Goal: Check status

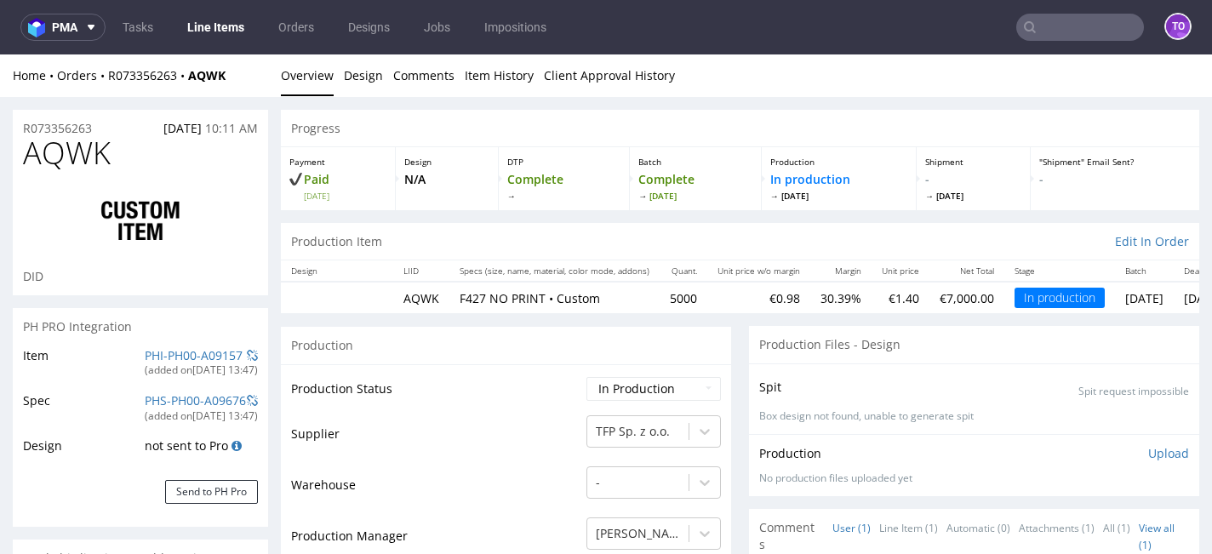
select select "in_progress"
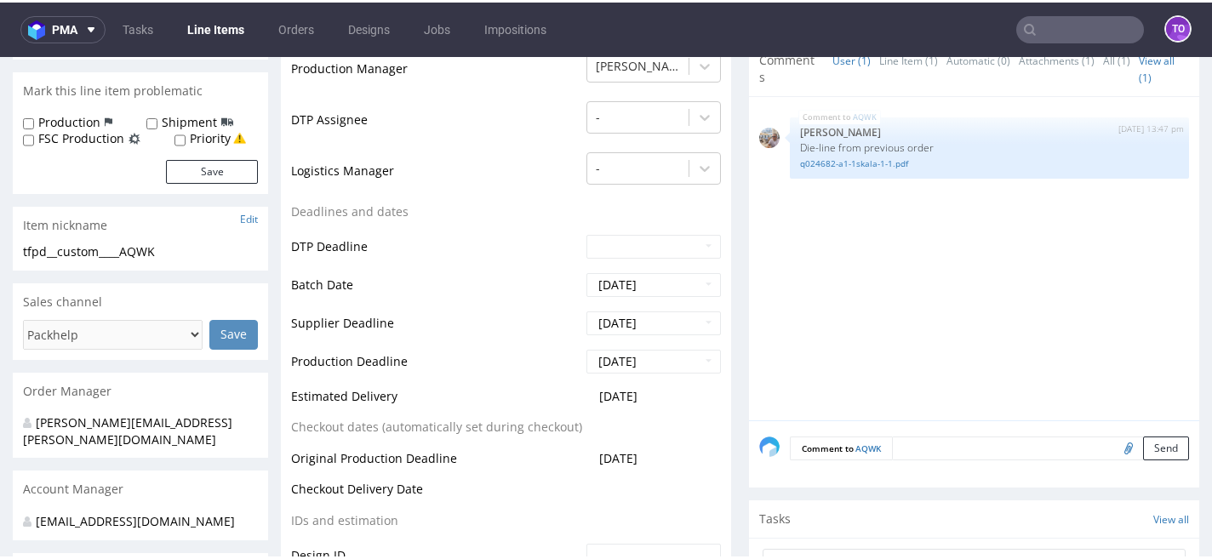
scroll to position [509, 0]
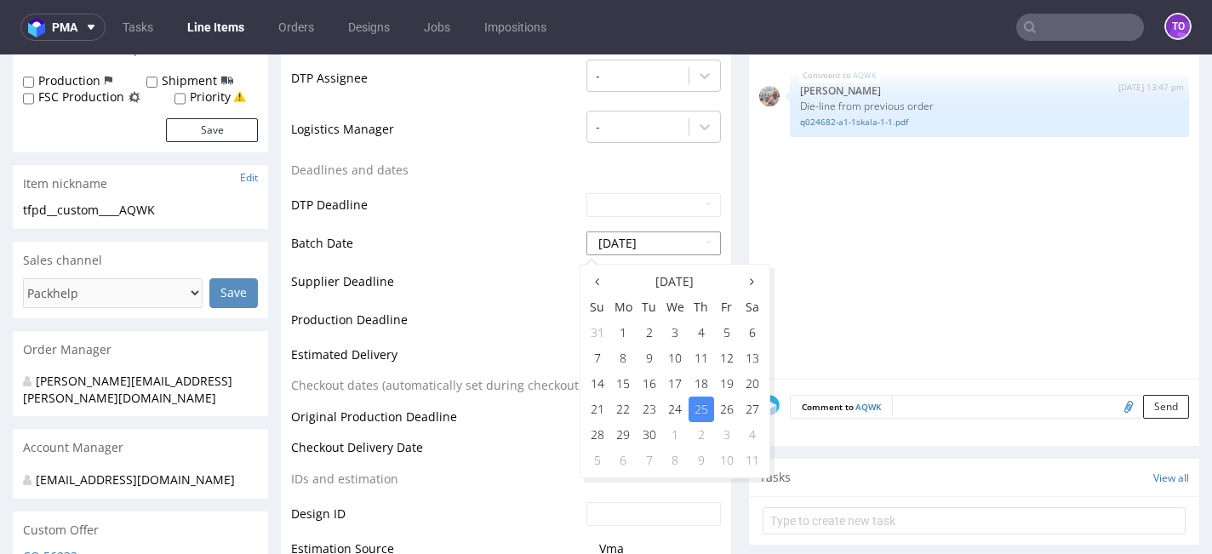
click at [642, 245] on input "[DATE]" at bounding box center [654, 244] width 135 height 24
click at [581, 341] on div "[DATE] Su Mo Tu We Th Fr Sa 31 1 2 3 4 5 6 7 8 9 10 11 12 13 14 15 16 17 18 19 …" at bounding box center [675, 371] width 191 height 215
click at [547, 338] on td "Production Deadline" at bounding box center [436, 325] width 291 height 38
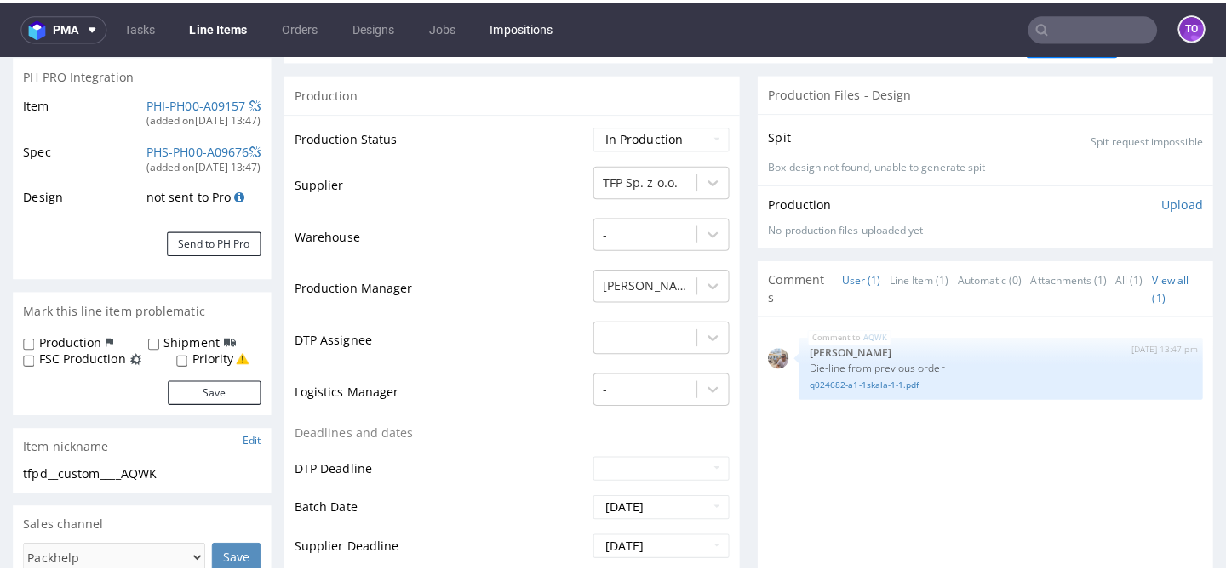
scroll to position [0, 0]
